Goal: Navigation & Orientation: Find specific page/section

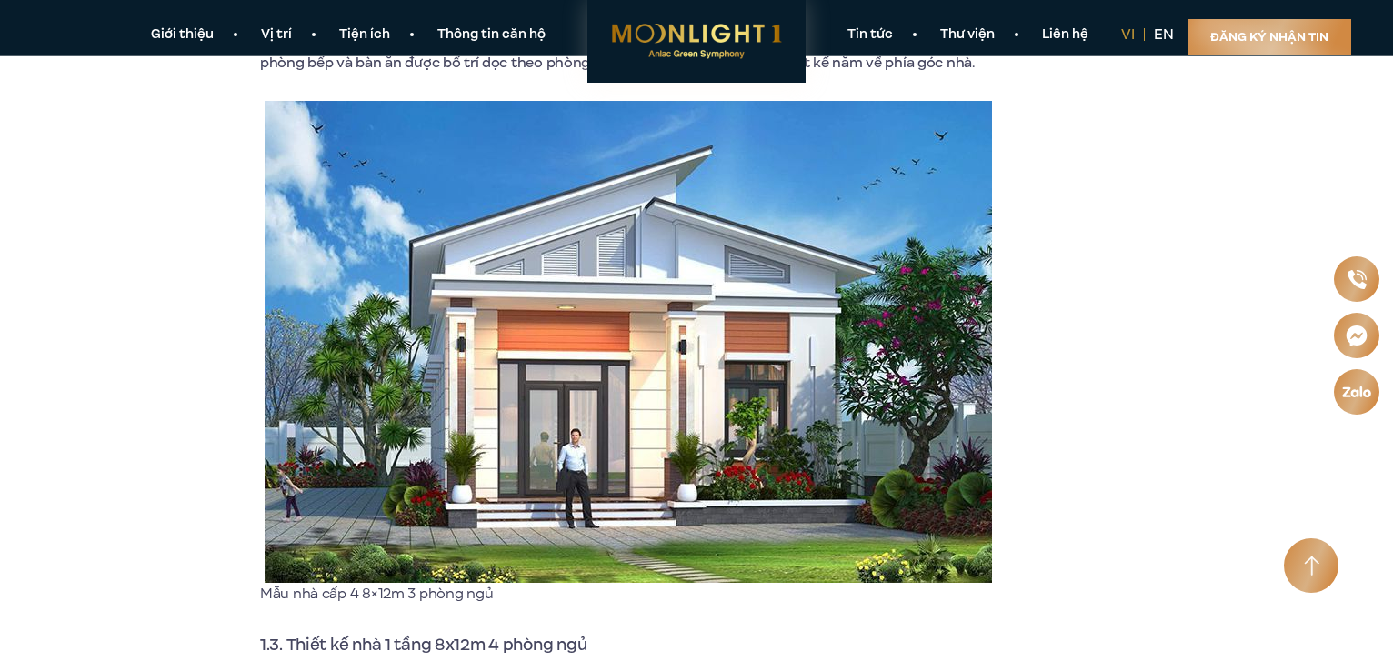
scroll to position [1728, 0]
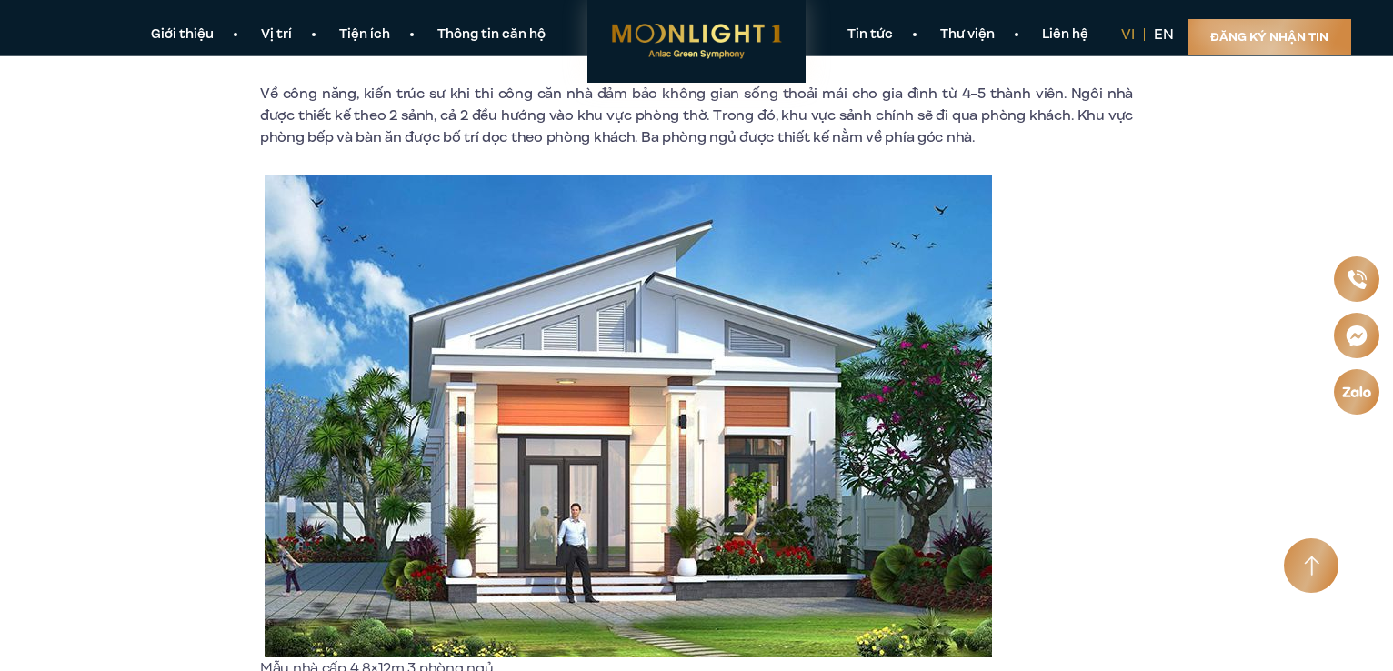
click at [553, 427] on img at bounding box center [629, 417] width 728 height 482
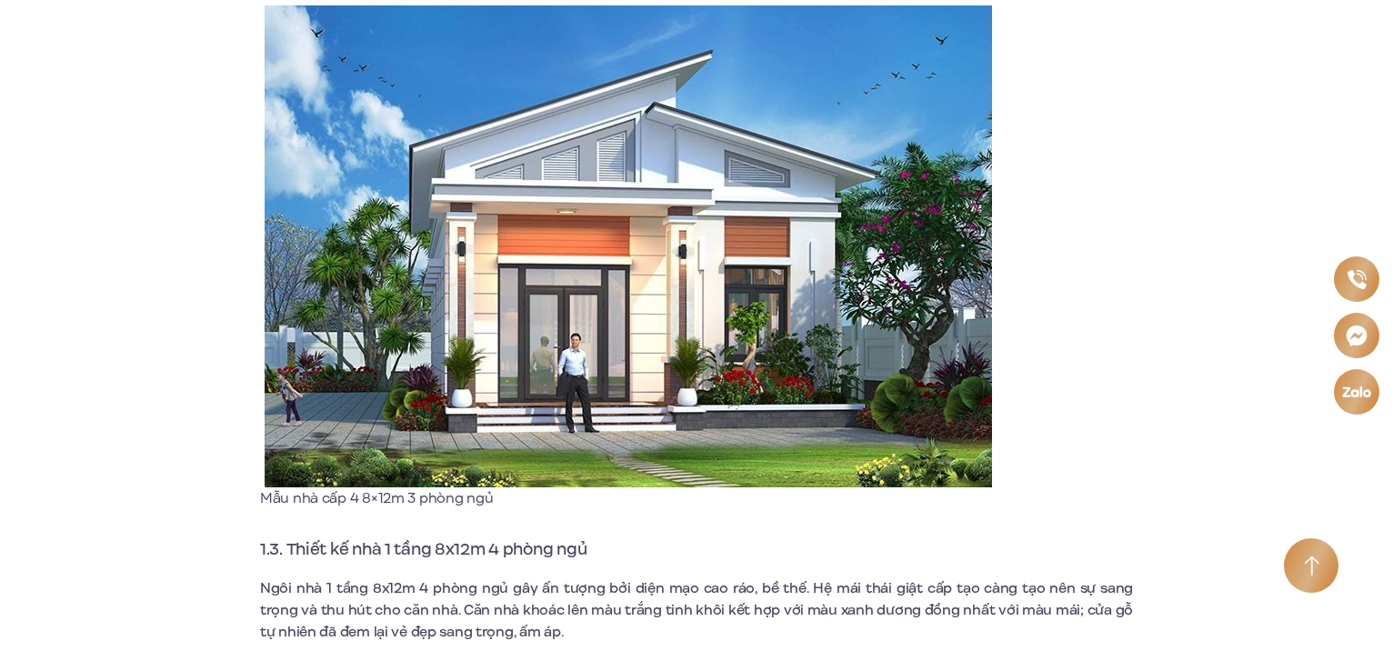
scroll to position [1910, 0]
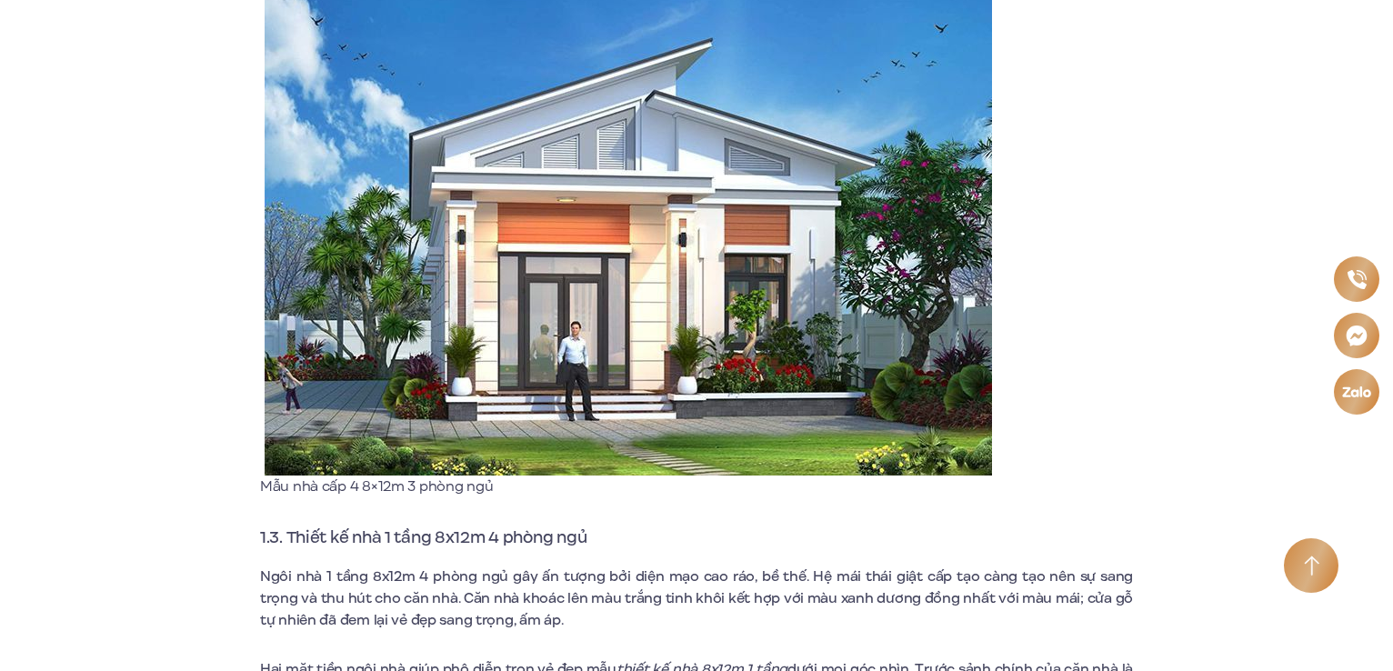
click at [575, 387] on img at bounding box center [629, 235] width 728 height 482
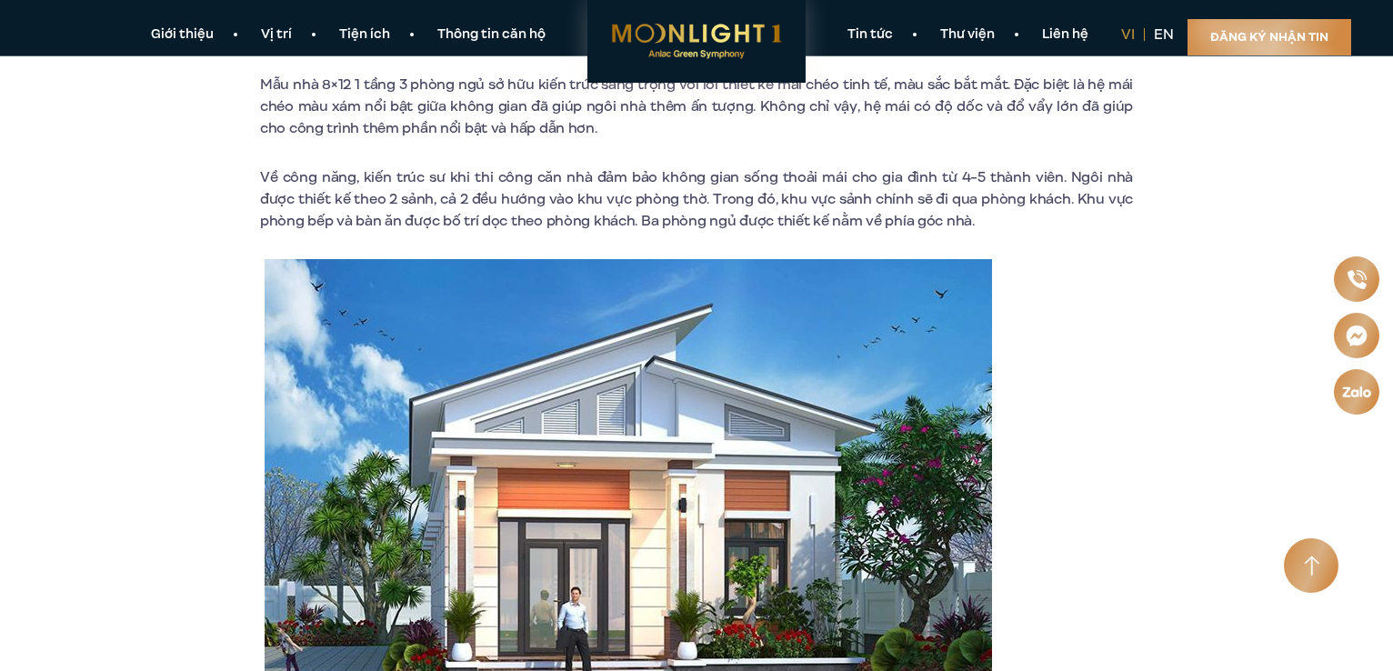
scroll to position [1546, 0]
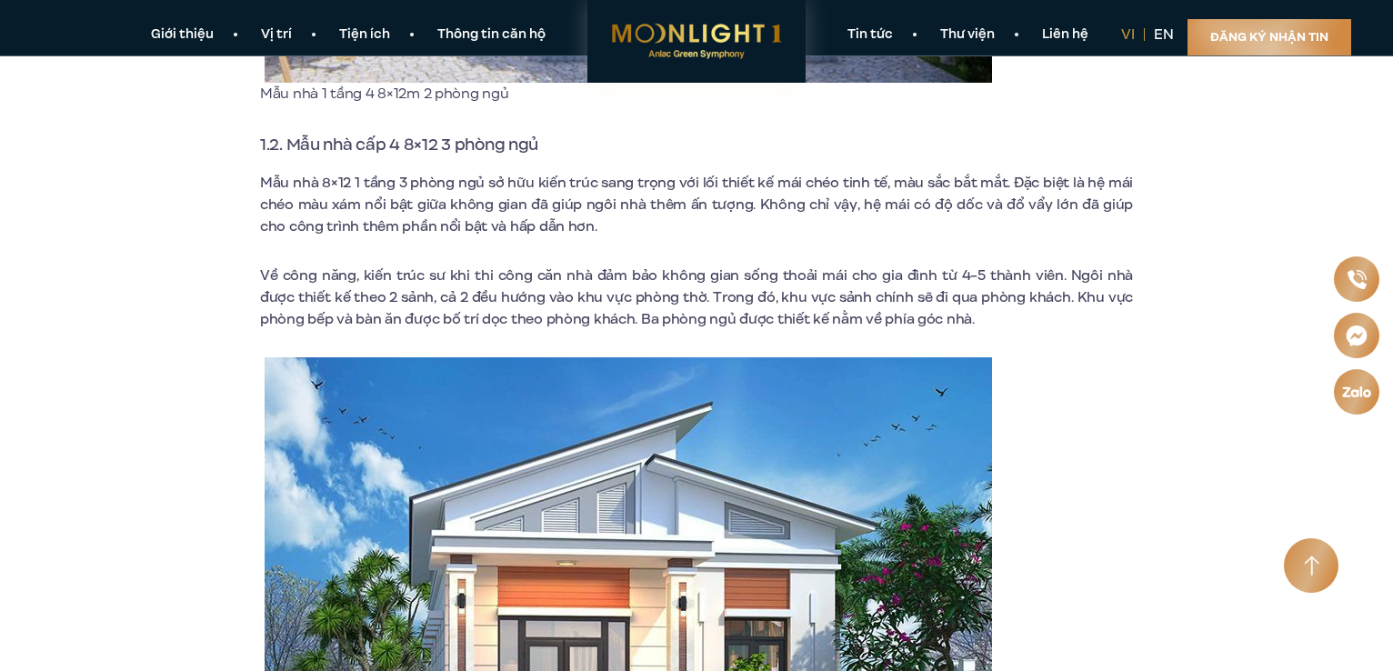
click at [980, 37] on link "Thư viện" at bounding box center [968, 34] width 102 height 19
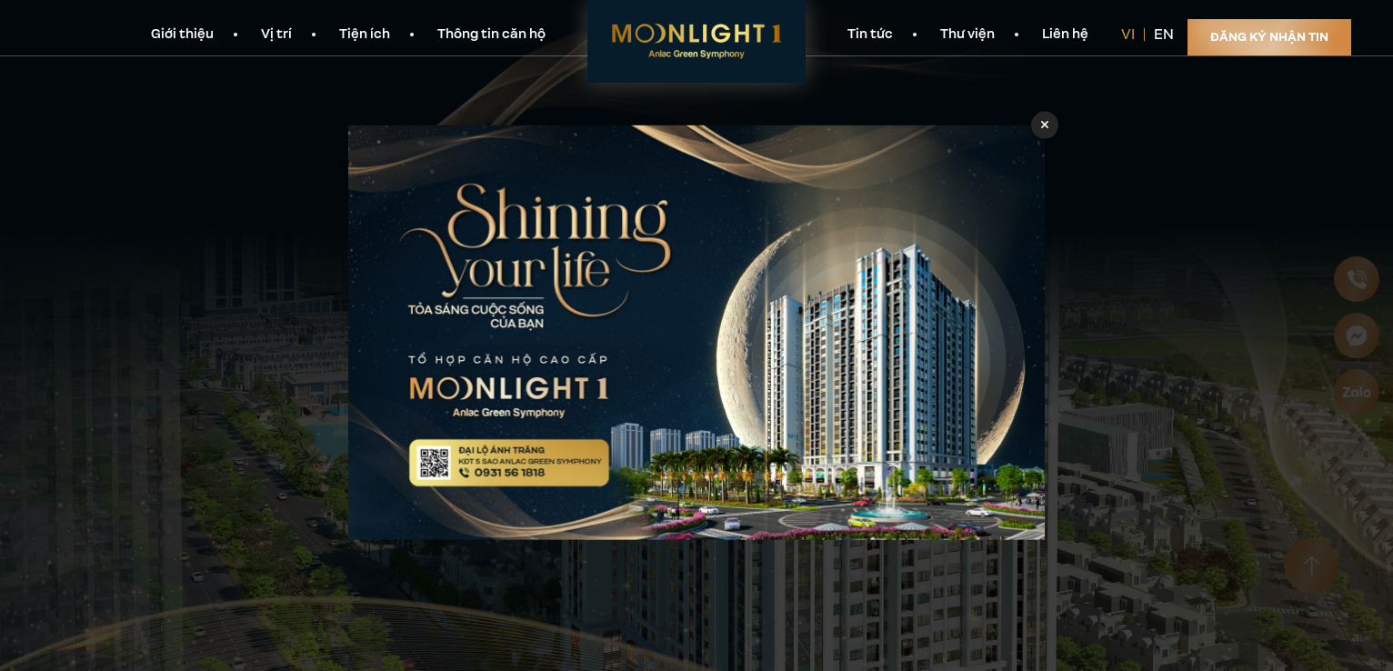
scroll to position [1364, 0]
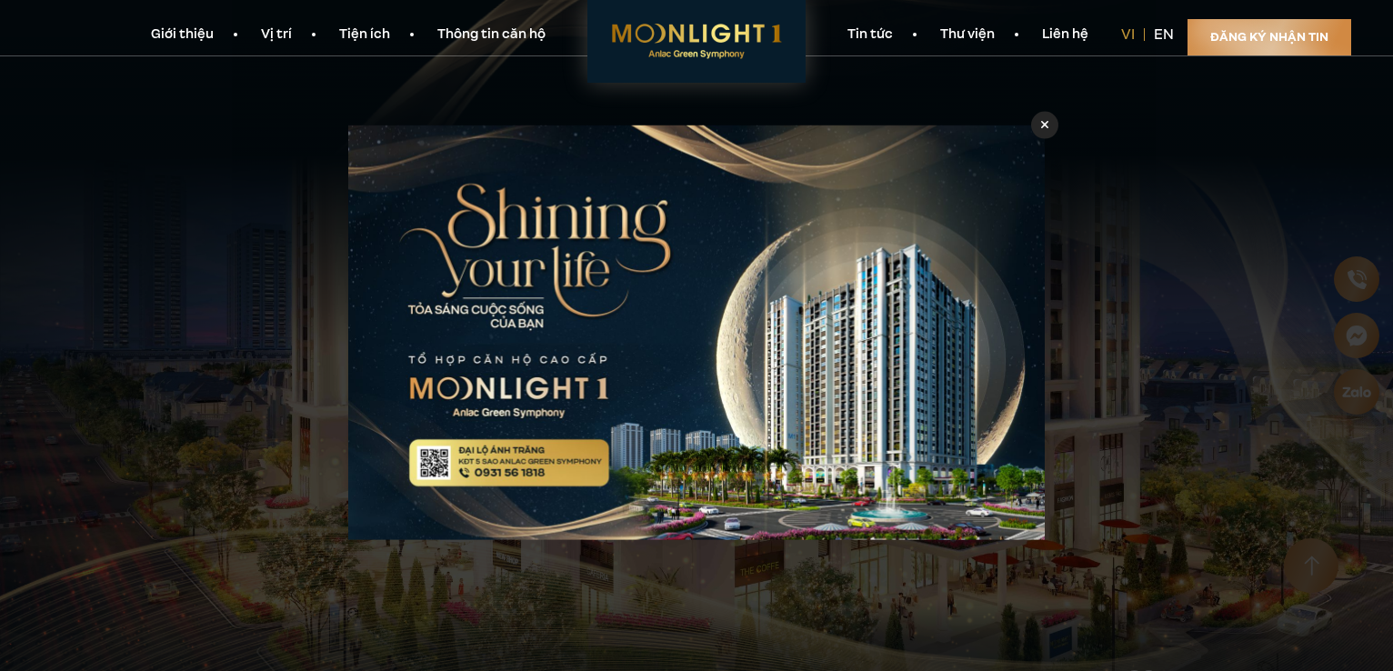
click at [1051, 121] on div at bounding box center [1044, 125] width 27 height 27
click at [1046, 123] on icon at bounding box center [1045, 125] width 8 height 13
click at [1042, 126] on icon at bounding box center [1045, 125] width 8 height 13
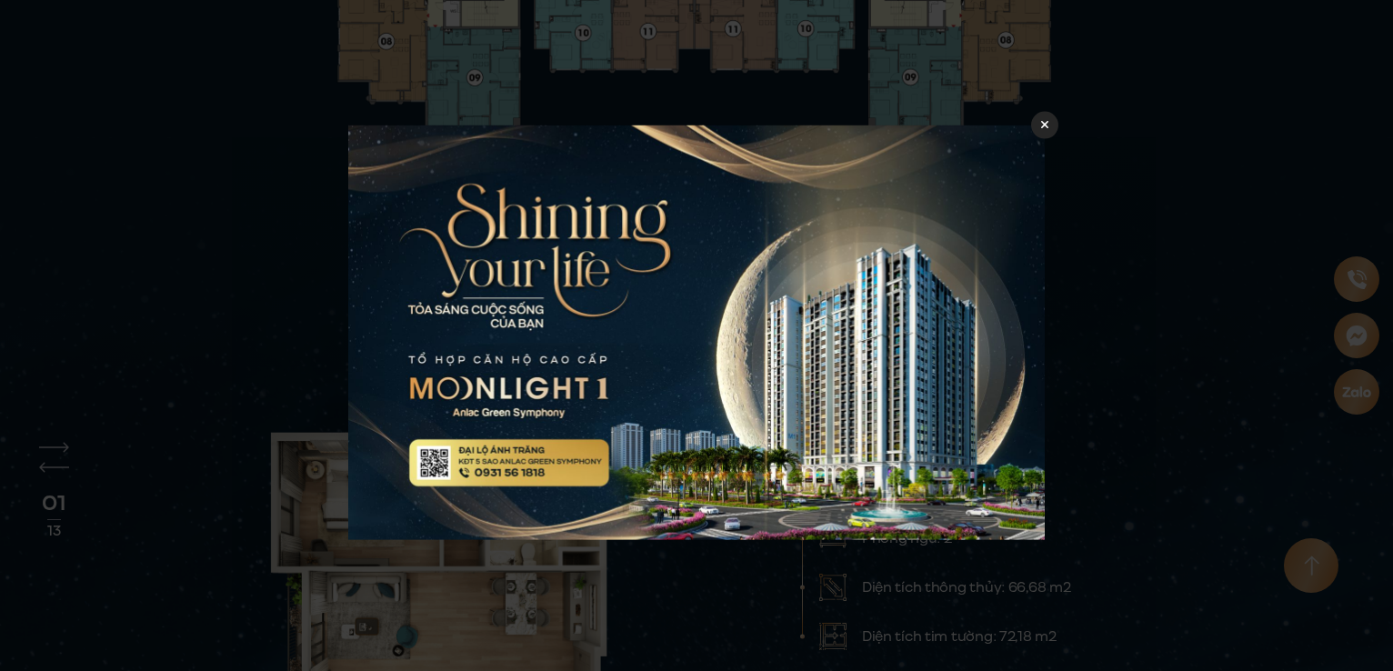
scroll to position [6597, 0]
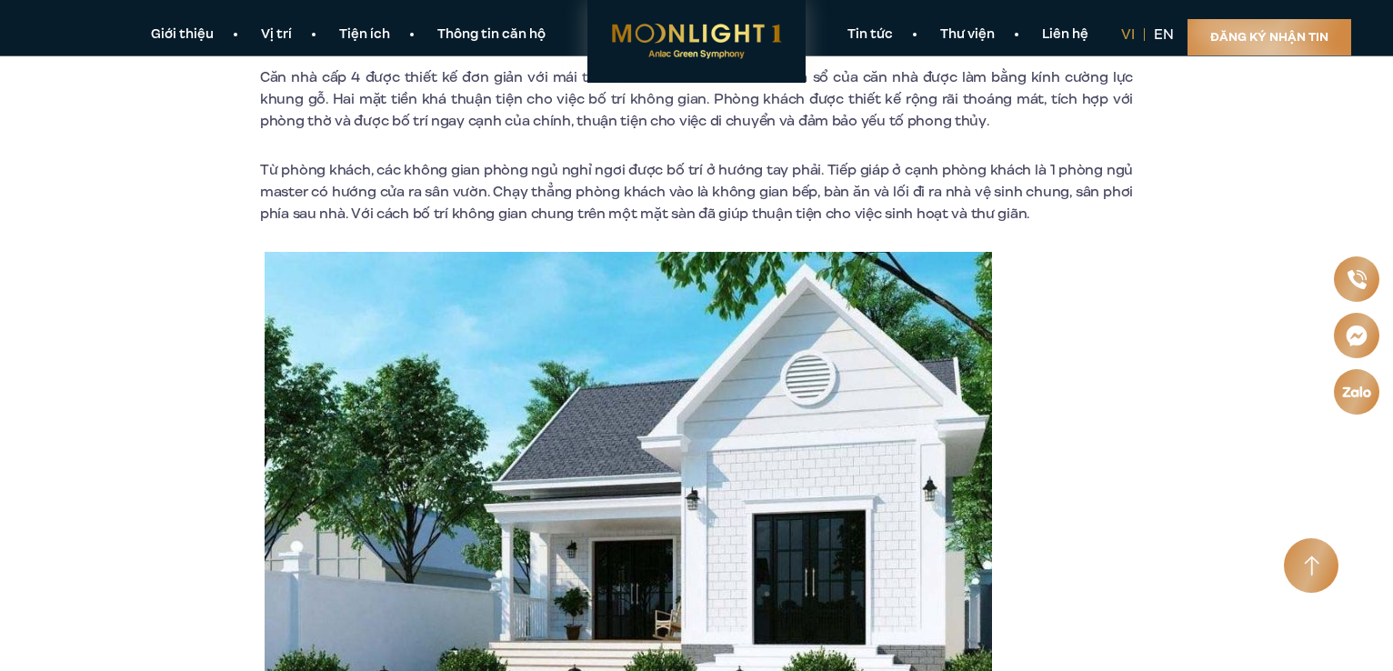
scroll to position [7458, 0]
